Goal: Transaction & Acquisition: Download file/media

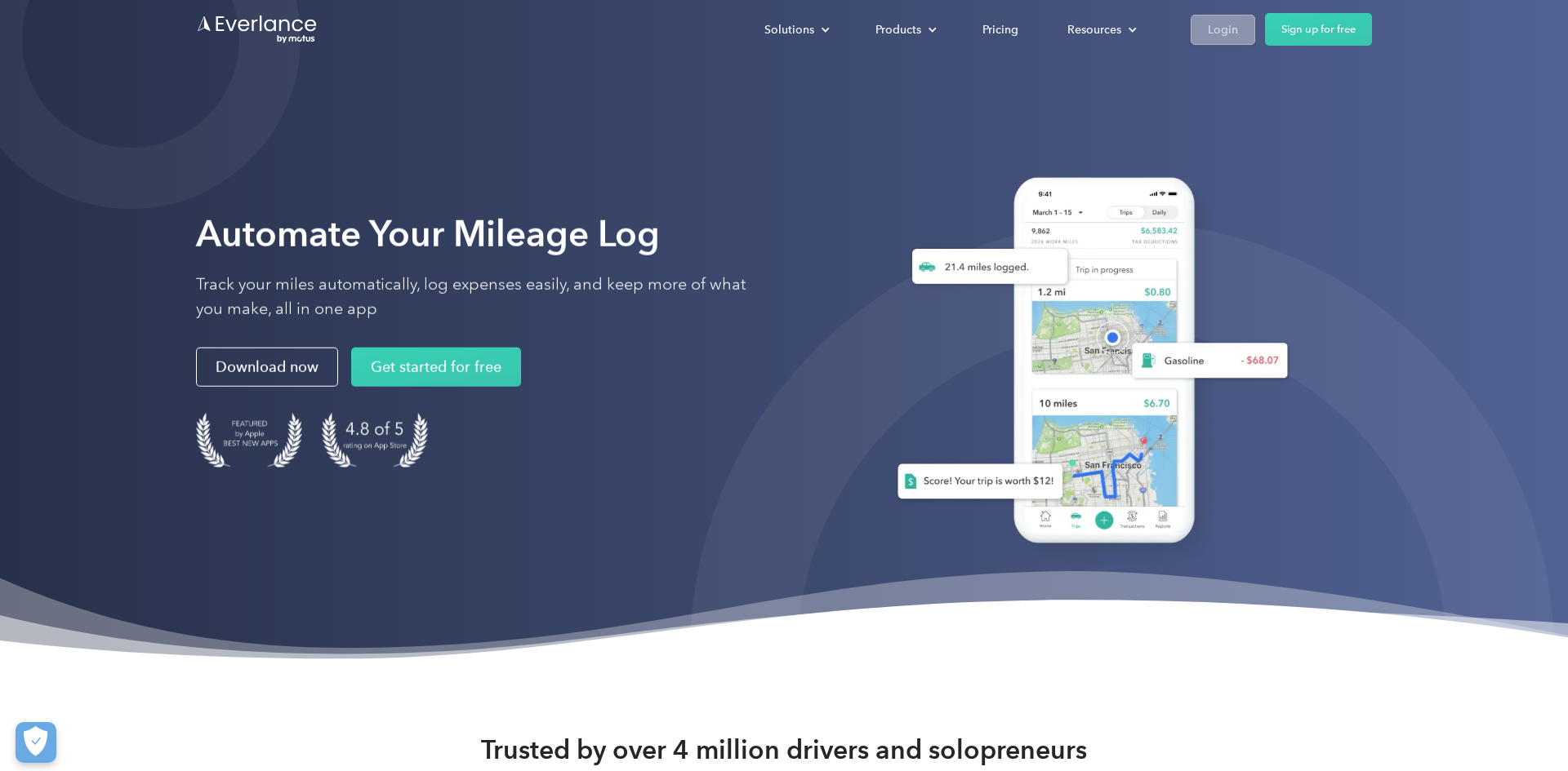
click at [1223, 28] on div "Login" at bounding box center [1223, 30] width 30 height 21
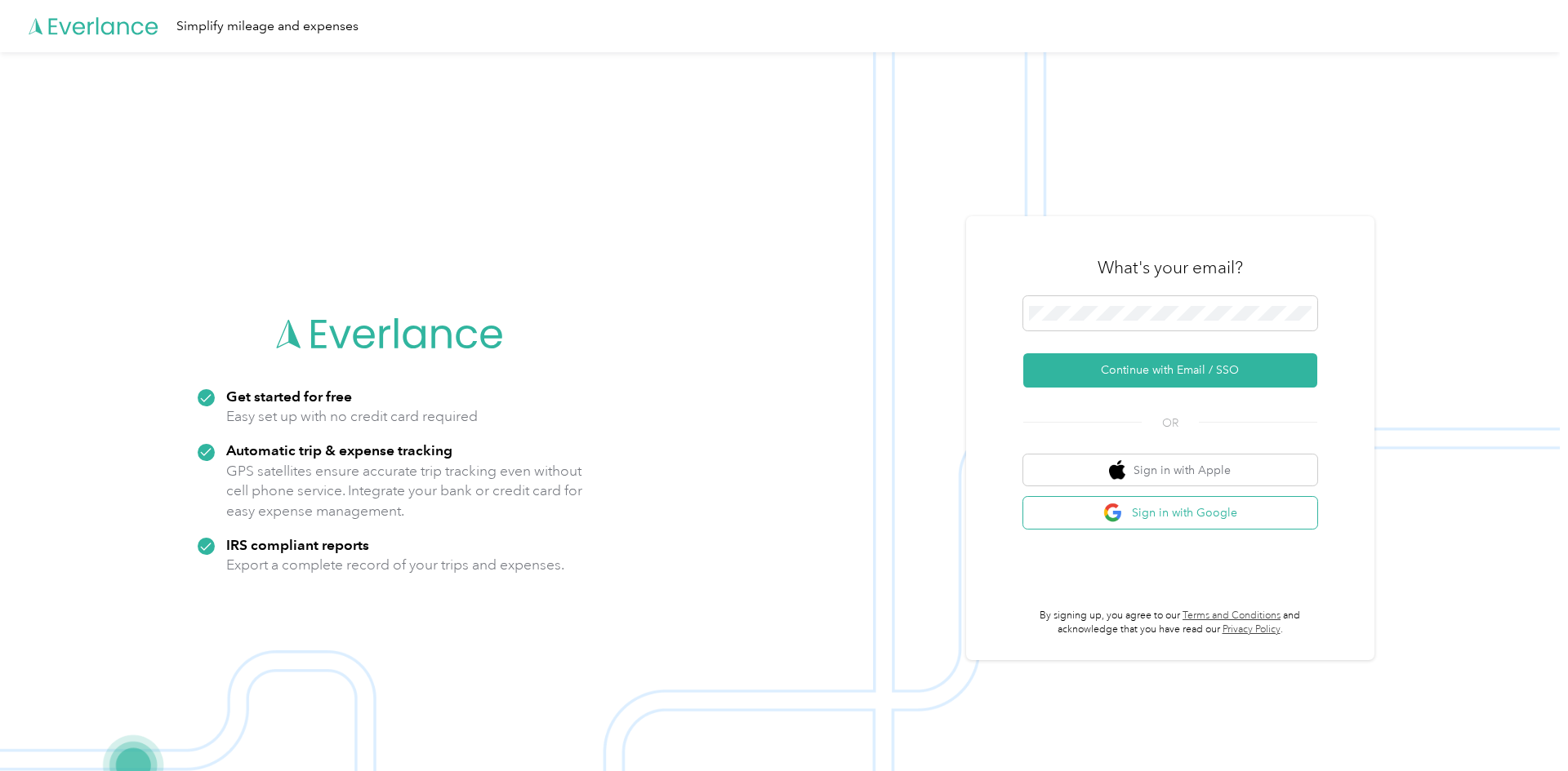
click at [1156, 518] on button "Sign in with Google" at bounding box center [1170, 513] width 294 height 32
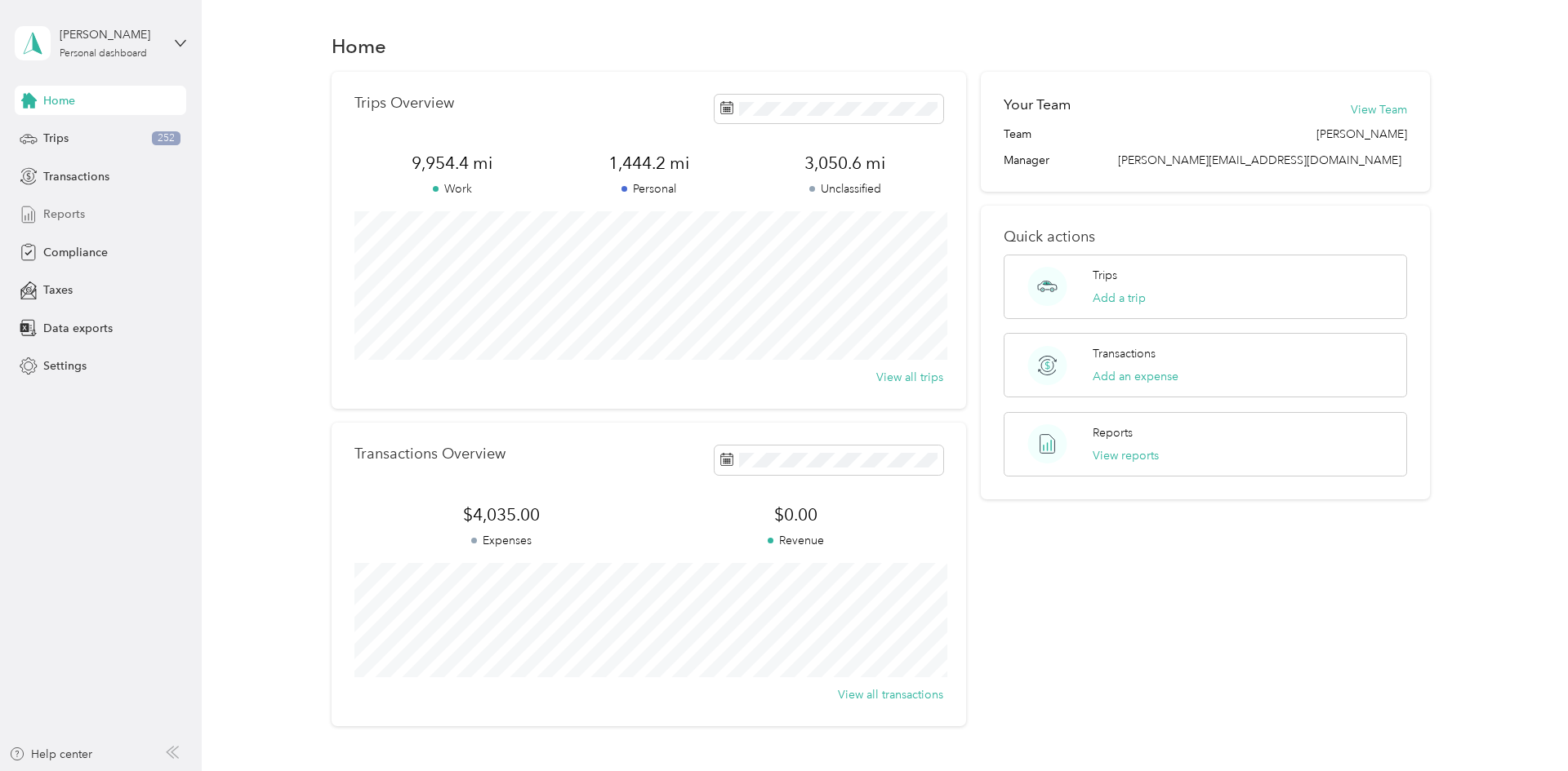
click at [46, 201] on div "Reports" at bounding box center [100, 215] width 172 height 30
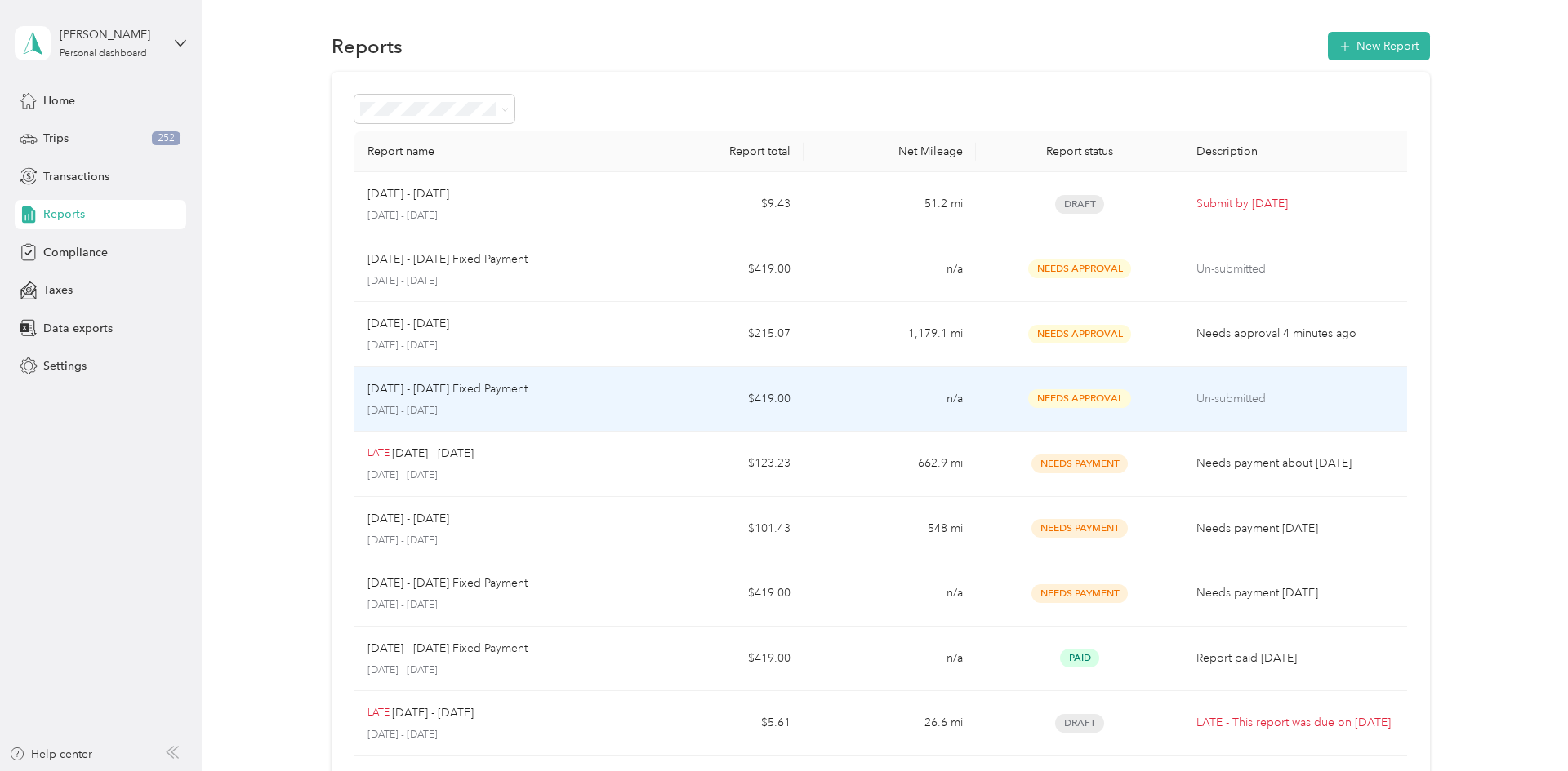
click at [702, 385] on td "$419.00" at bounding box center [717, 400] width 173 height 65
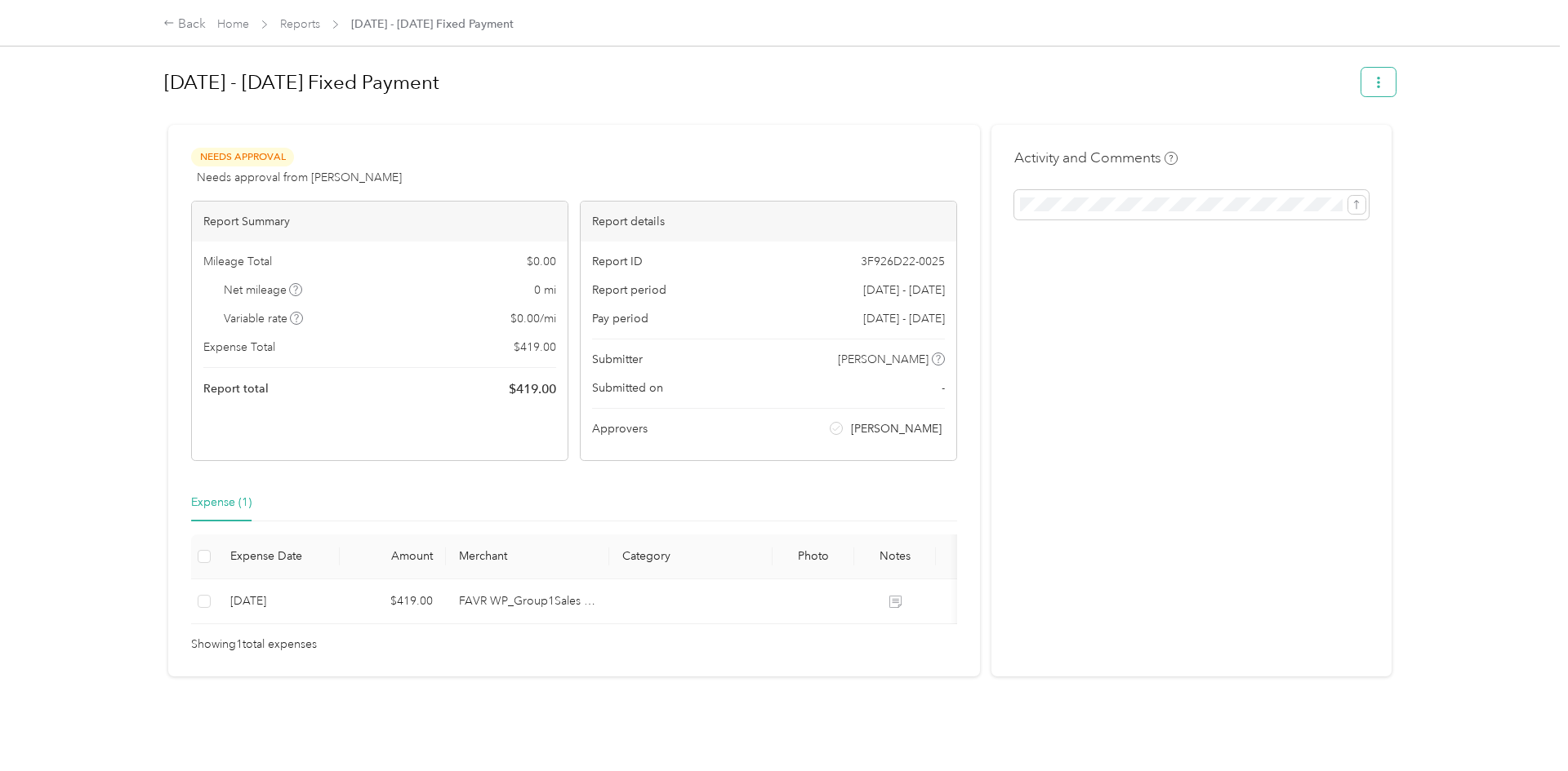
click at [1396, 76] on button "button" at bounding box center [1378, 82] width 34 height 29
click at [1373, 141] on div "Download" at bounding box center [1343, 142] width 98 height 17
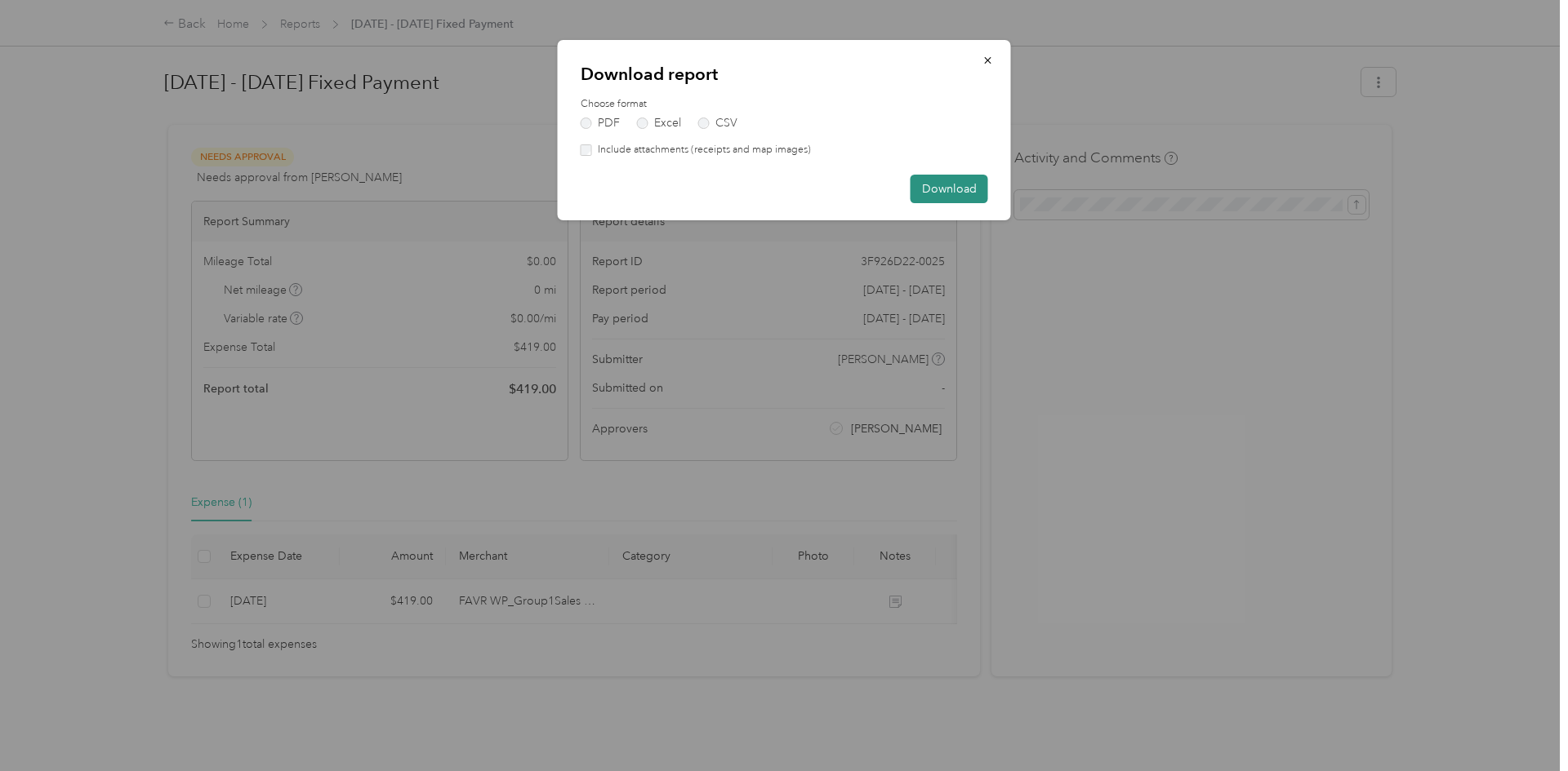
click at [959, 194] on button "Download" at bounding box center [950, 189] width 78 height 29
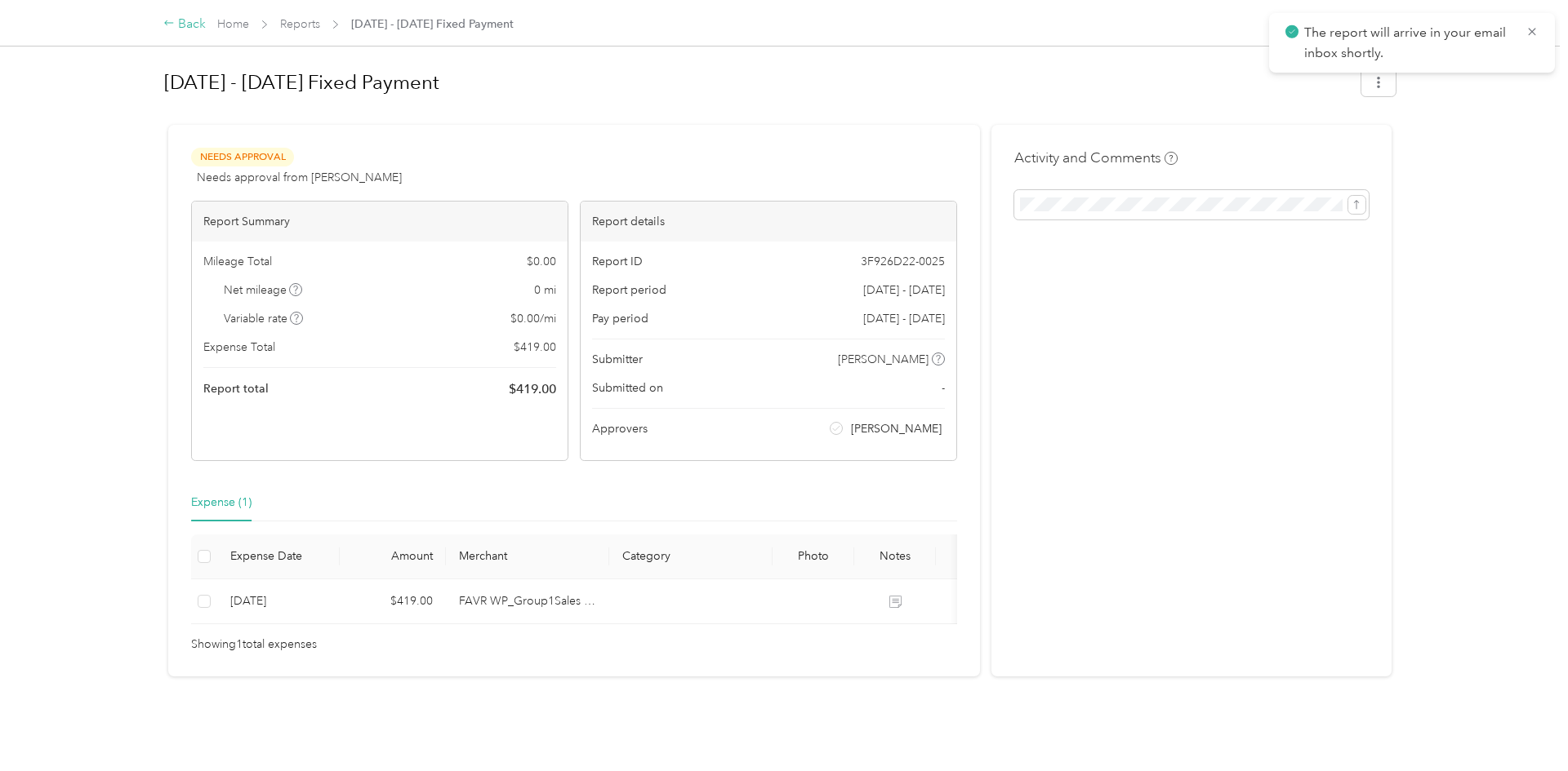
click at [169, 26] on icon at bounding box center [169, 22] width 12 height 12
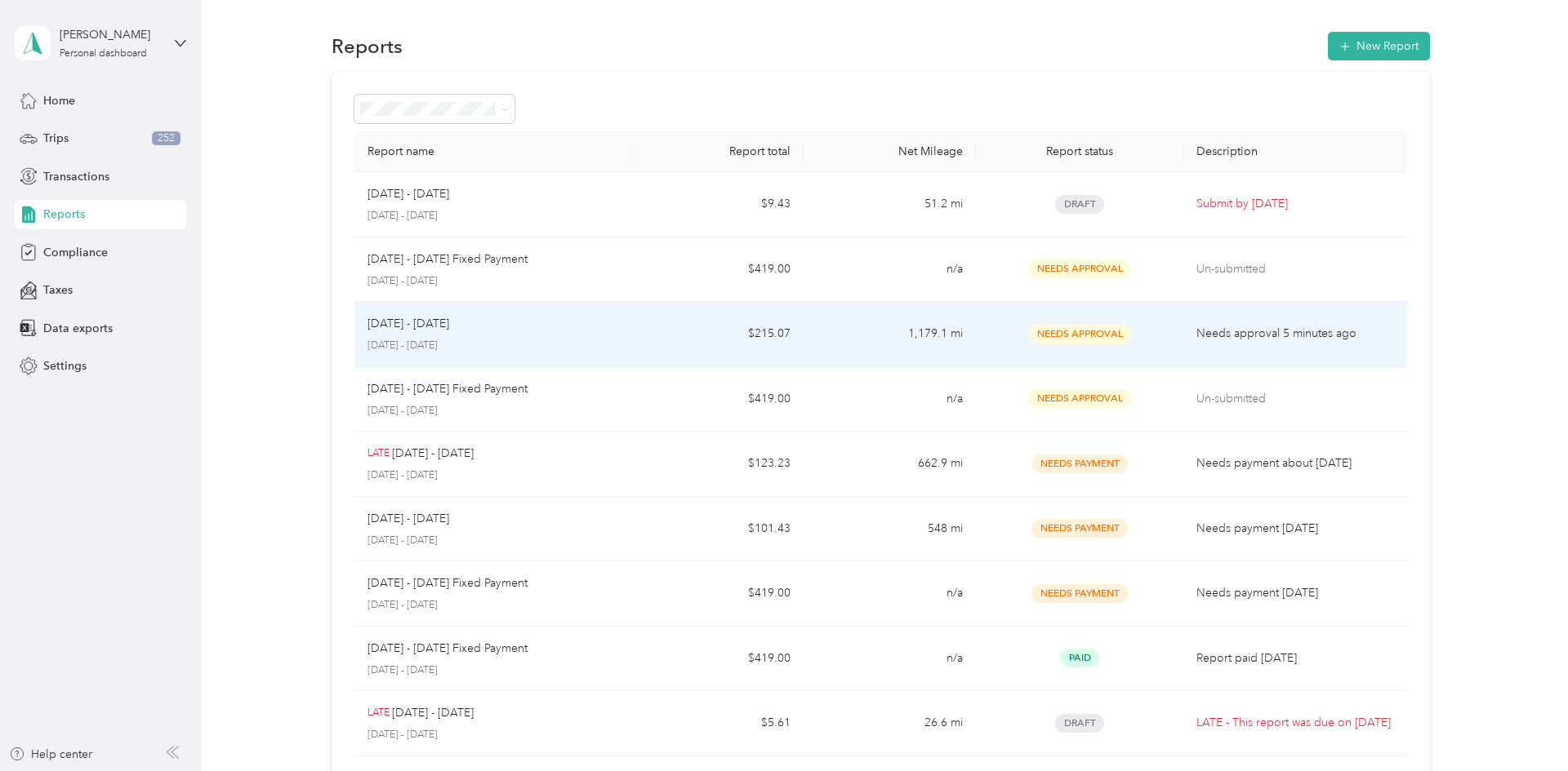
click at [859, 352] on td "1,179.1 mi" at bounding box center [890, 335] width 173 height 65
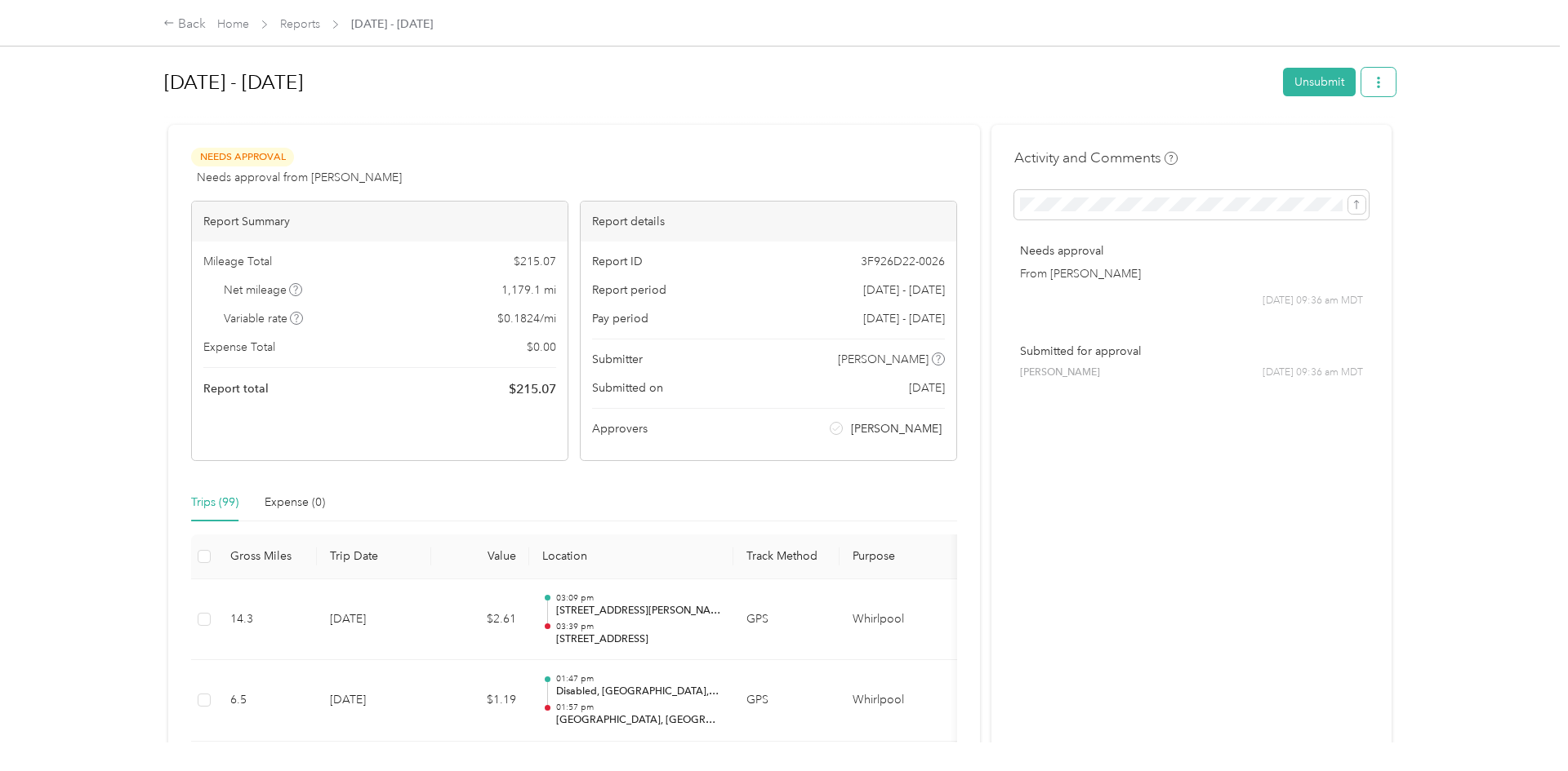
click at [1385, 88] on icon "button" at bounding box center [1378, 82] width 12 height 12
click at [1378, 145] on div "Download" at bounding box center [1343, 142] width 98 height 17
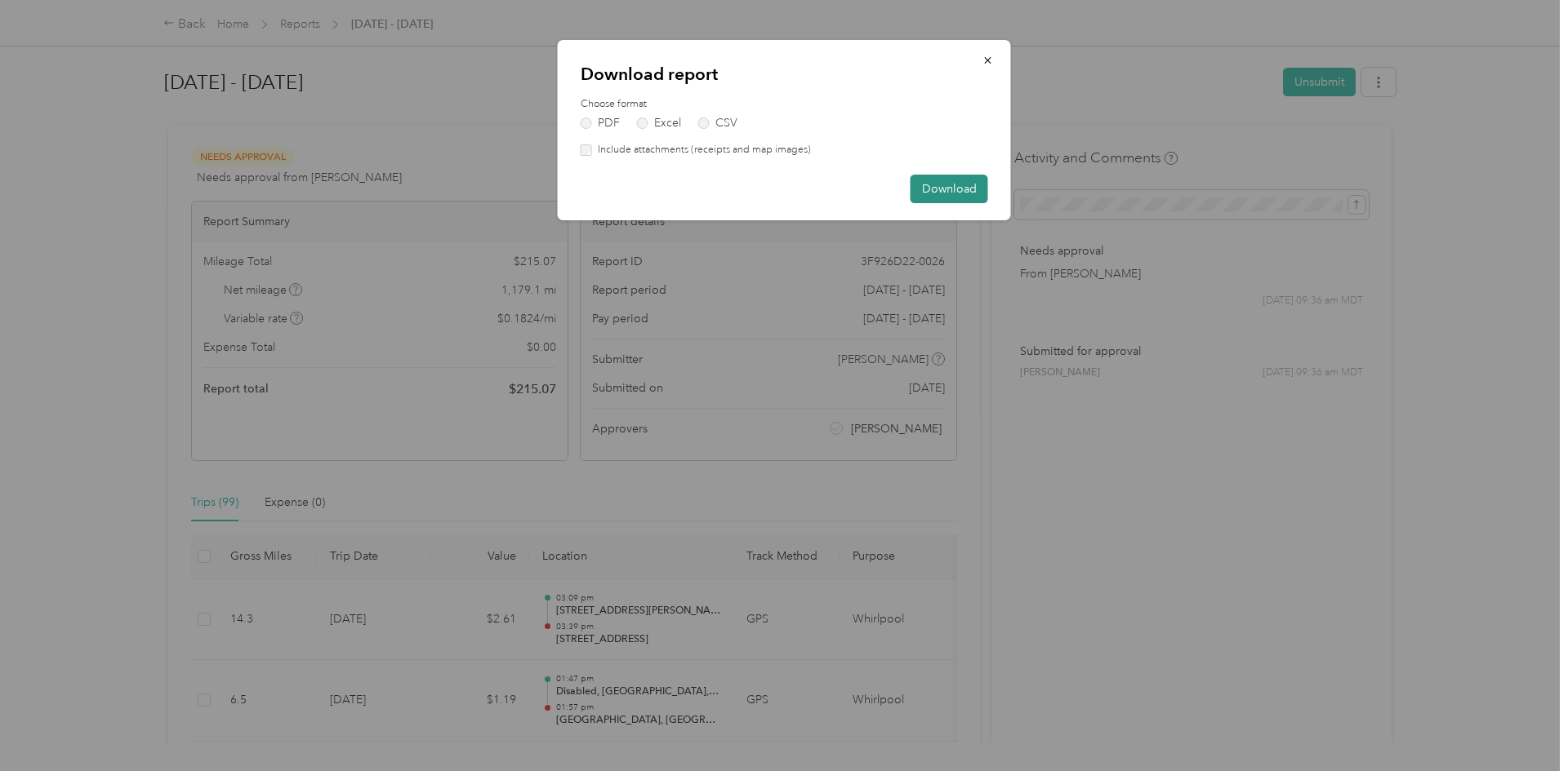
click at [980, 189] on button "Download" at bounding box center [950, 189] width 78 height 29
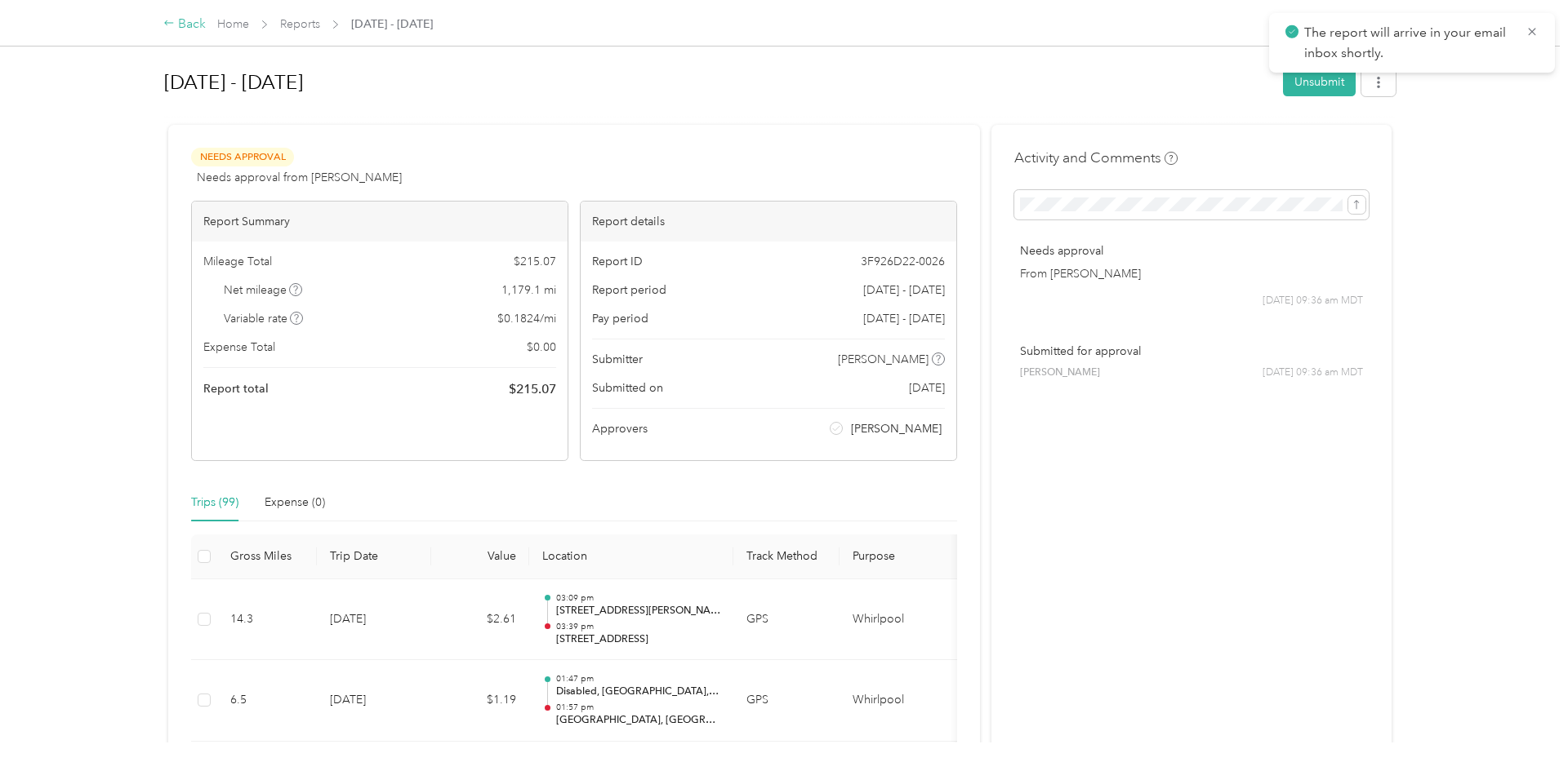
click at [195, 31] on div "Back" at bounding box center [184, 24] width 42 height 20
